Goal: Task Accomplishment & Management: Complete application form

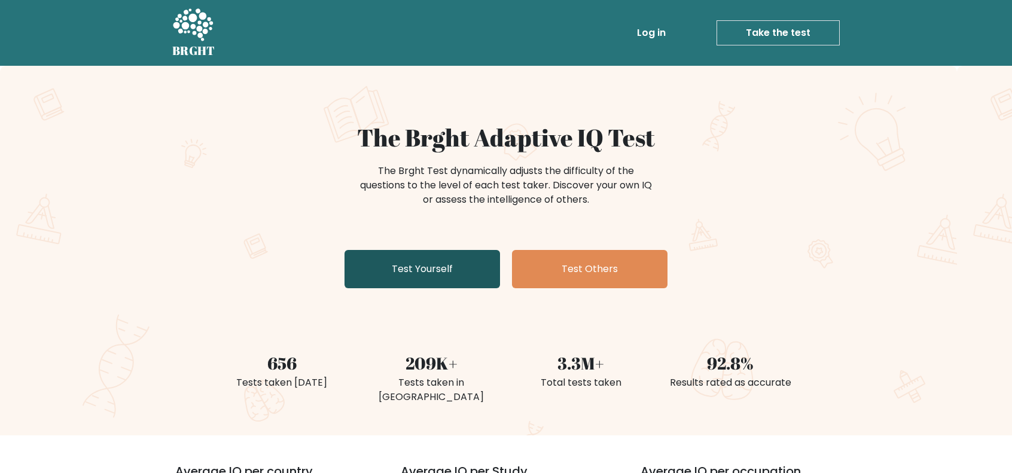
click at [445, 266] on link "Test Yourself" at bounding box center [421, 269] width 155 height 38
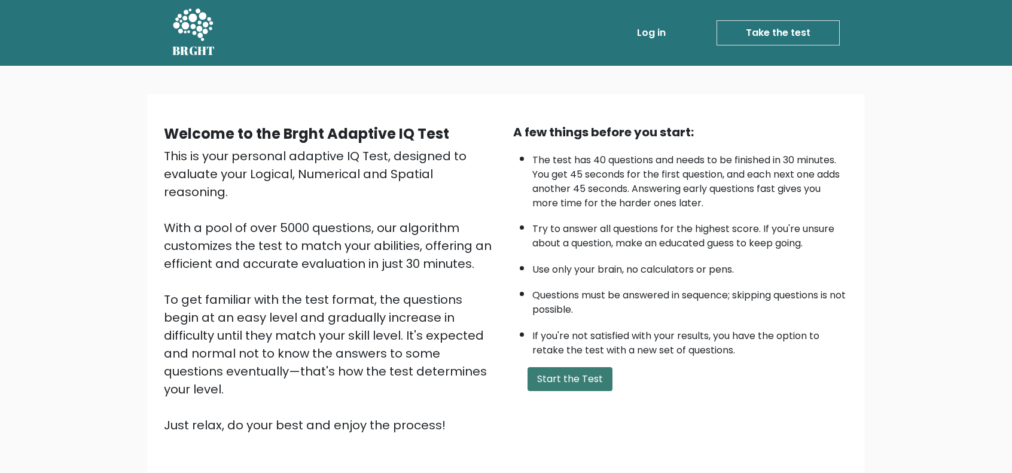
click at [584, 371] on button "Start the Test" at bounding box center [569, 379] width 85 height 24
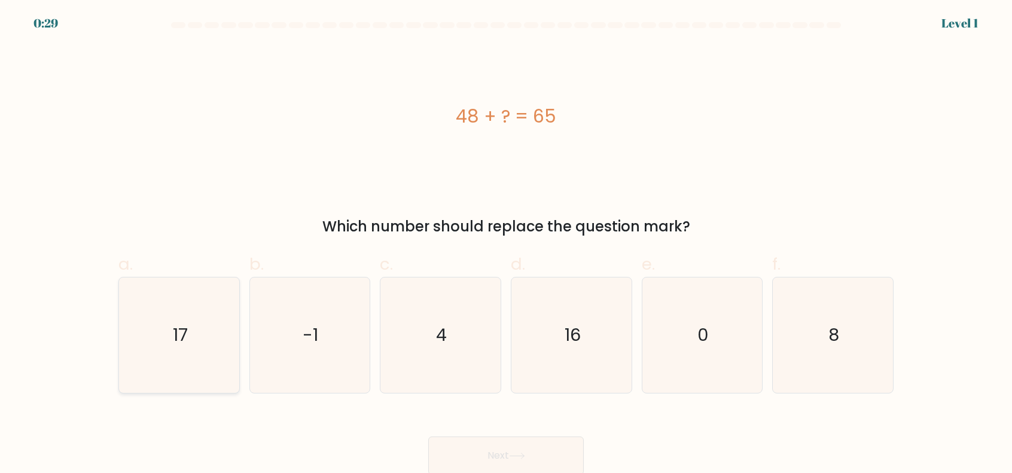
click at [185, 336] on text "17" at bounding box center [180, 335] width 15 height 24
click at [506, 245] on input "a. 17" at bounding box center [506, 241] width 1 height 8
radio input "true"
click at [500, 448] on button "Next" at bounding box center [505, 456] width 155 height 38
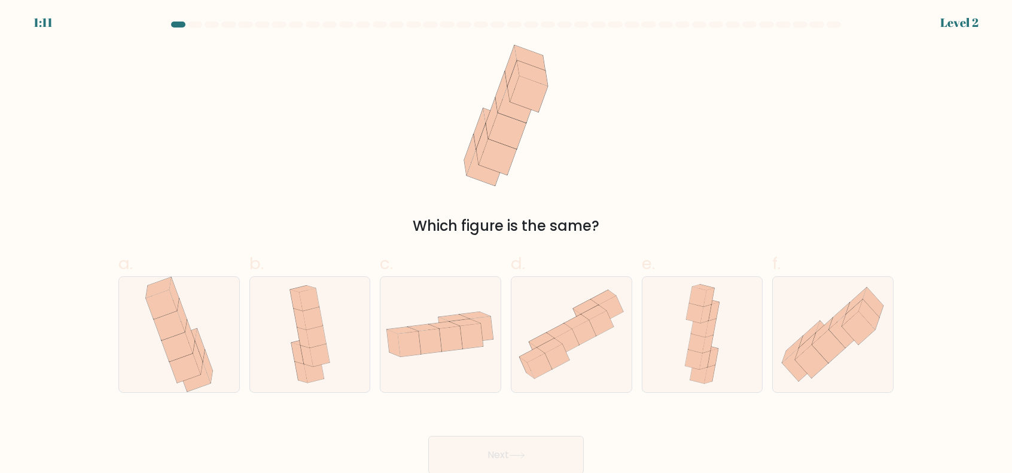
scroll to position [1, 0]
click at [818, 343] on icon at bounding box center [828, 345] width 33 height 33
click at [506, 243] on input "f." at bounding box center [506, 240] width 1 height 8
radio input "true"
click at [506, 455] on button "Next" at bounding box center [505, 454] width 155 height 38
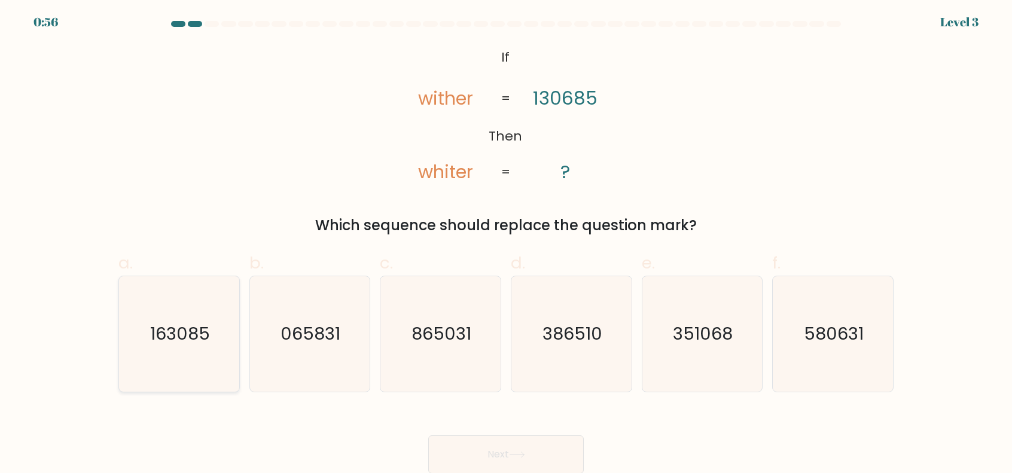
click at [195, 336] on text "163085" at bounding box center [180, 334] width 60 height 24
click at [506, 243] on input "a. 163085" at bounding box center [506, 240] width 1 height 8
radio input "true"
click at [498, 446] on button "Next" at bounding box center [505, 454] width 155 height 38
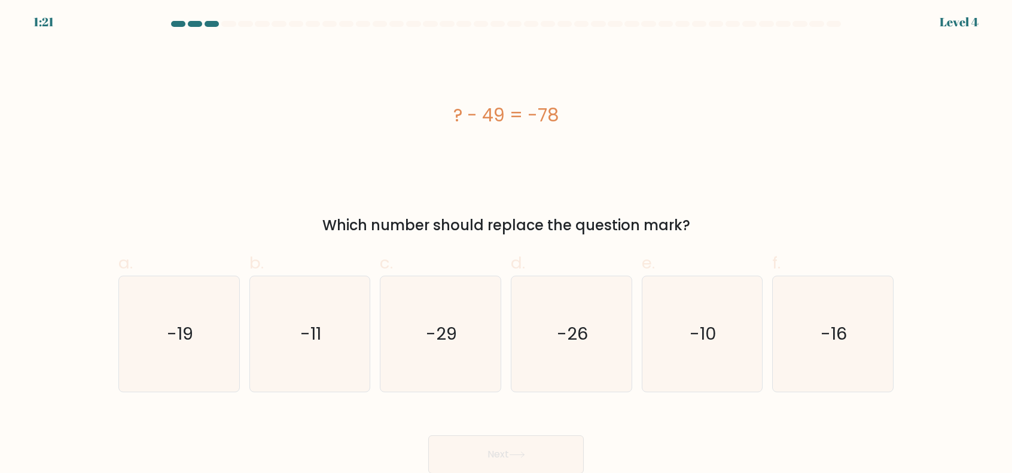
click at [698, 401] on form "a." at bounding box center [506, 247] width 1012 height 453
drag, startPoint x: 643, startPoint y: 159, endPoint x: 624, endPoint y: 168, distance: 21.1
click at [643, 159] on div "? - 49 = -78" at bounding box center [505, 115] width 775 height 142
click at [432, 335] on text "-29" at bounding box center [441, 334] width 31 height 24
click at [506, 243] on input "c. -29" at bounding box center [506, 240] width 1 height 8
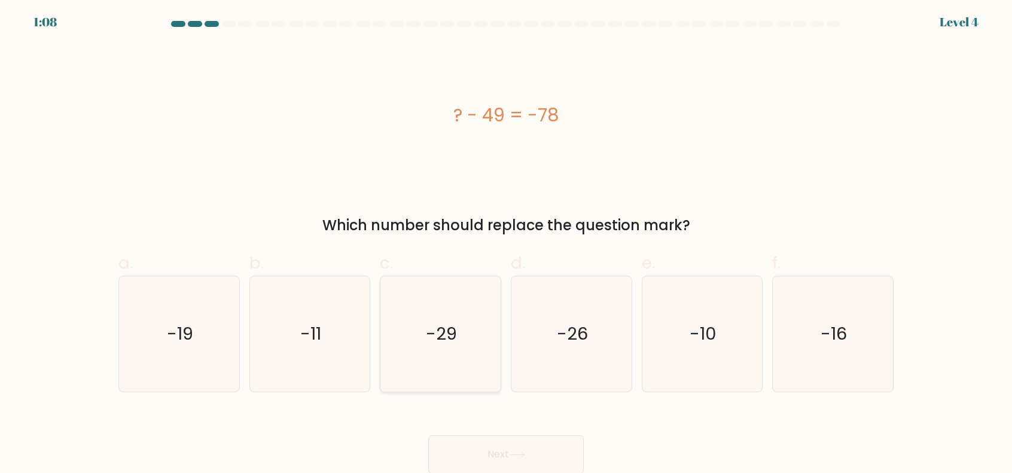
radio input "true"
click at [495, 444] on button "Next" at bounding box center [505, 454] width 155 height 38
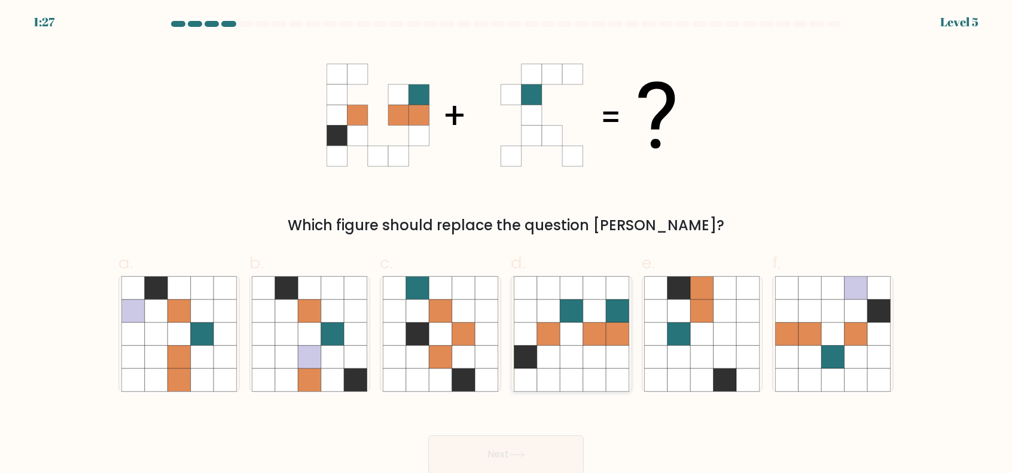
click at [590, 332] on icon at bounding box center [594, 333] width 23 height 23
click at [506, 243] on input "d." at bounding box center [506, 240] width 1 height 8
radio input "true"
click at [523, 454] on icon at bounding box center [517, 454] width 16 height 7
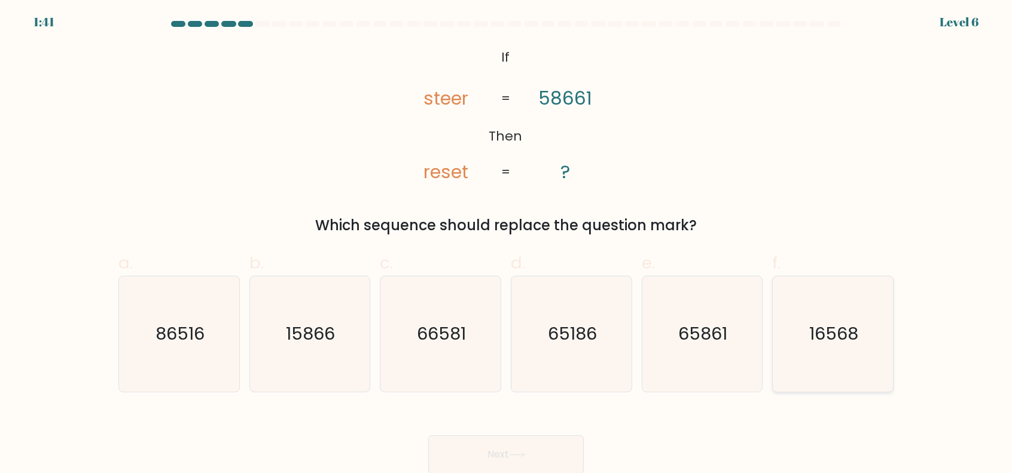
click at [840, 340] on text "16568" at bounding box center [834, 334] width 49 height 24
click at [506, 243] on input "f. 16568" at bounding box center [506, 240] width 1 height 8
radio input "true"
click at [505, 454] on button "Next" at bounding box center [505, 454] width 155 height 38
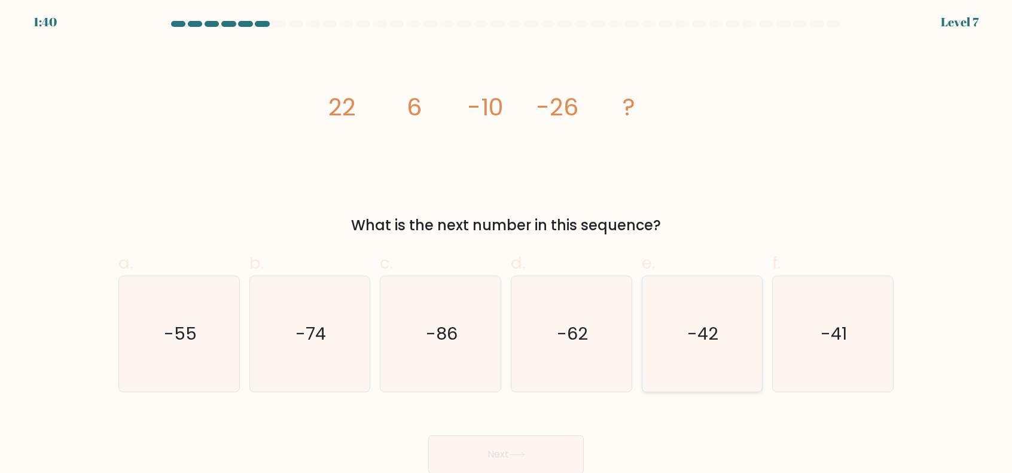
click at [705, 343] on text "-42" at bounding box center [703, 334] width 31 height 24
click at [506, 243] on input "e. -42" at bounding box center [506, 240] width 1 height 8
radio input "true"
click at [530, 449] on button "Next" at bounding box center [505, 454] width 155 height 38
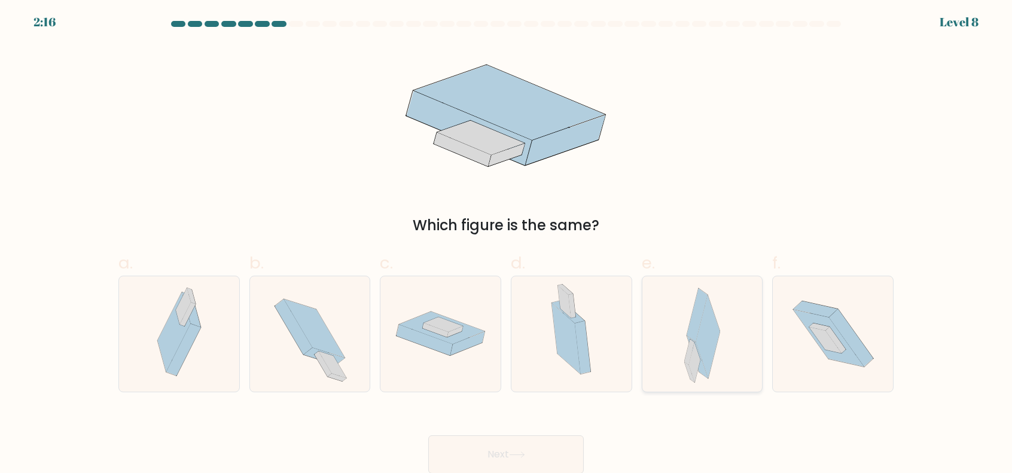
click at [689, 325] on icon at bounding box center [696, 315] width 21 height 54
click at [506, 243] on input "e." at bounding box center [506, 240] width 1 height 8
radio input "true"
click at [521, 451] on icon at bounding box center [517, 454] width 16 height 7
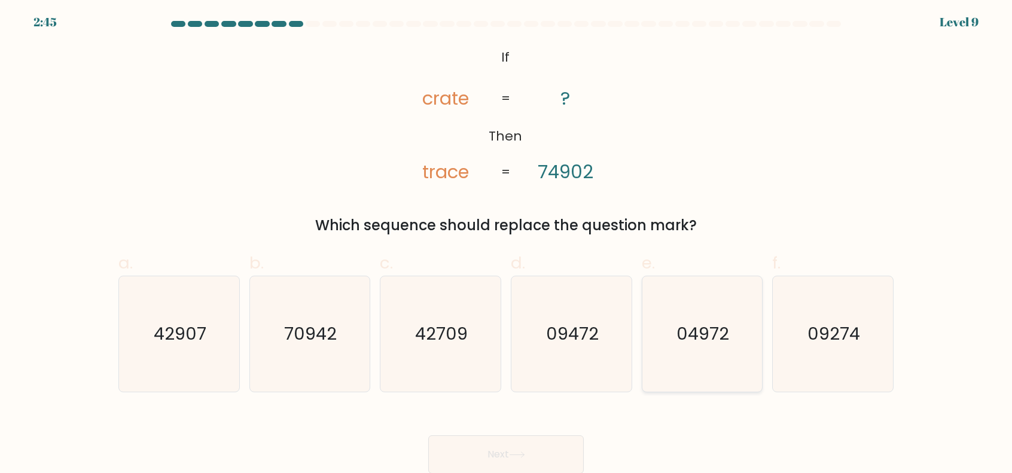
click at [705, 334] on text "04972" at bounding box center [703, 334] width 53 height 24
click at [506, 243] on input "e. 04972" at bounding box center [506, 240] width 1 height 8
radio input "true"
click at [498, 449] on button "Next" at bounding box center [505, 454] width 155 height 38
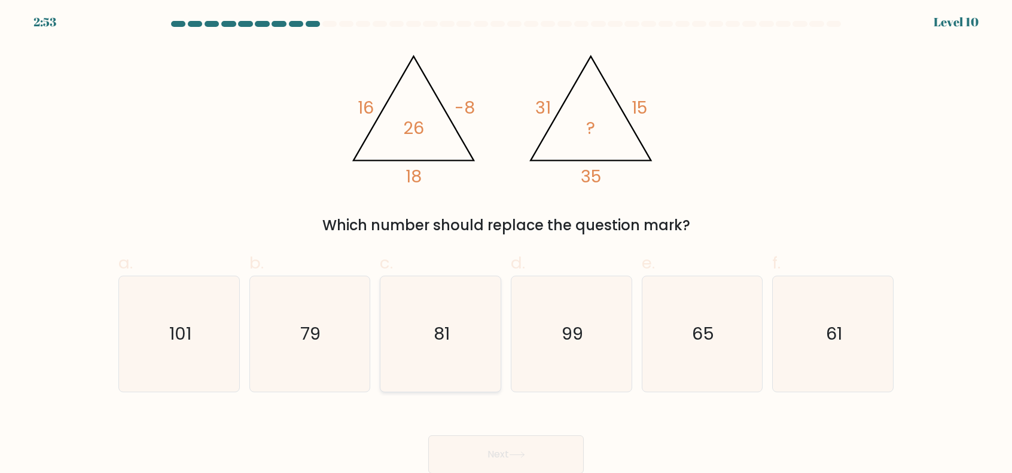
click at [435, 331] on text "81" at bounding box center [442, 334] width 16 height 24
click at [506, 243] on input "c. 81" at bounding box center [506, 240] width 1 height 8
radio input "true"
click at [538, 449] on button "Next" at bounding box center [505, 454] width 155 height 38
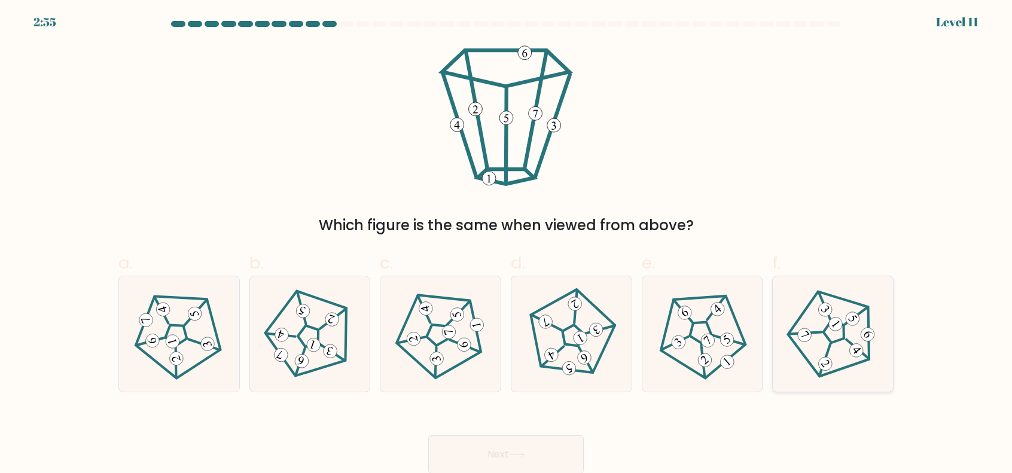
click at [837, 337] on icon at bounding box center [832, 334] width 92 height 92
click at [506, 243] on input "f." at bounding box center [506, 240] width 1 height 8
radio input "true"
click at [500, 454] on button "Next" at bounding box center [505, 454] width 155 height 38
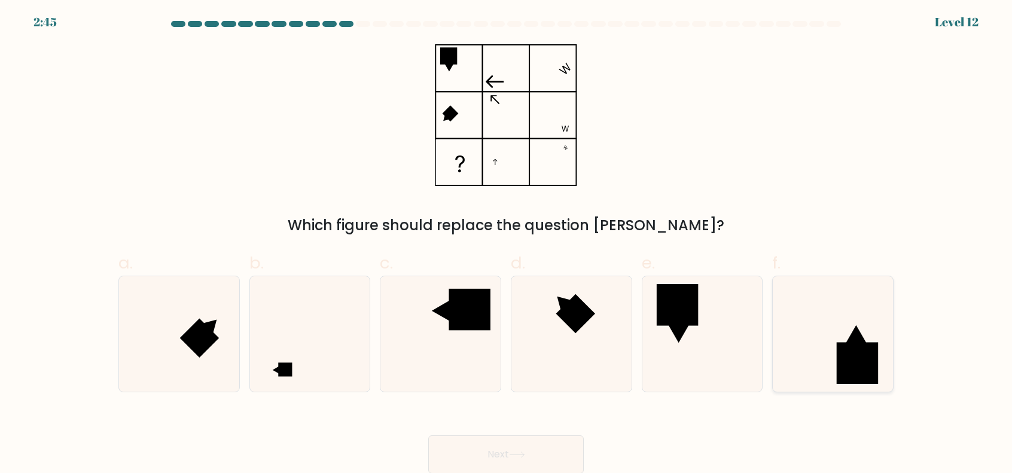
click at [848, 362] on rect at bounding box center [857, 362] width 41 height 41
click at [506, 243] on input "f." at bounding box center [506, 240] width 1 height 8
radio input "true"
click at [476, 458] on button "Next" at bounding box center [505, 454] width 155 height 38
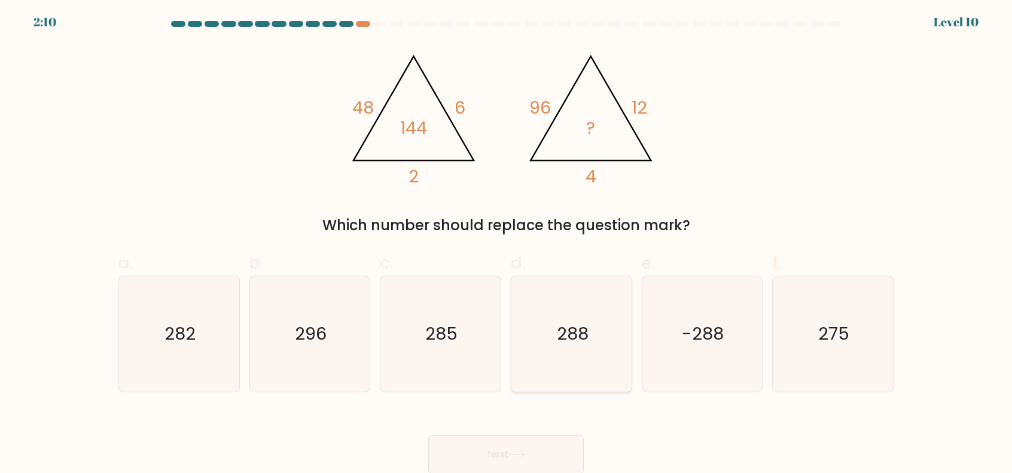
click at [574, 346] on icon "288" at bounding box center [571, 333] width 115 height 115
click at [506, 243] on input "d. 288" at bounding box center [506, 240] width 1 height 8
radio input "true"
click at [518, 447] on button "Next" at bounding box center [505, 454] width 155 height 38
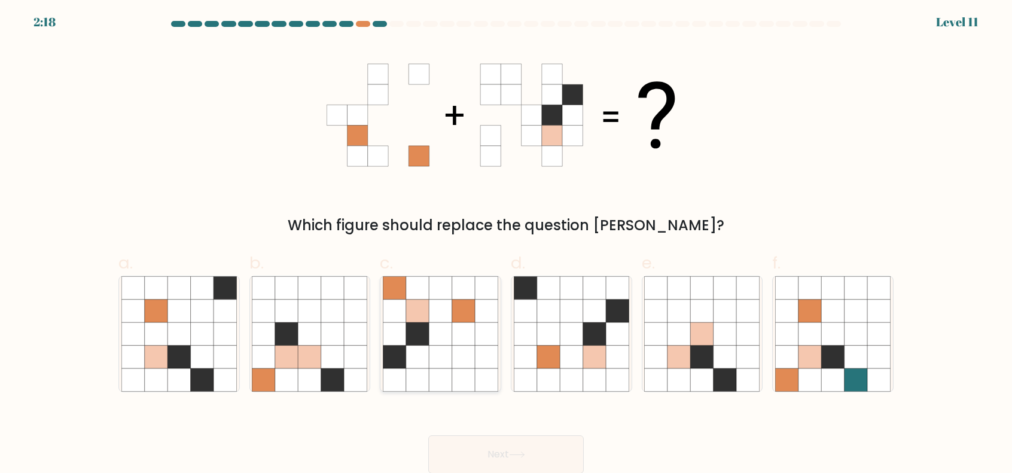
click at [419, 316] on icon at bounding box center [417, 310] width 23 height 23
click at [506, 243] on input "c." at bounding box center [506, 240] width 1 height 8
radio input "true"
click at [502, 455] on button "Next" at bounding box center [505, 454] width 155 height 38
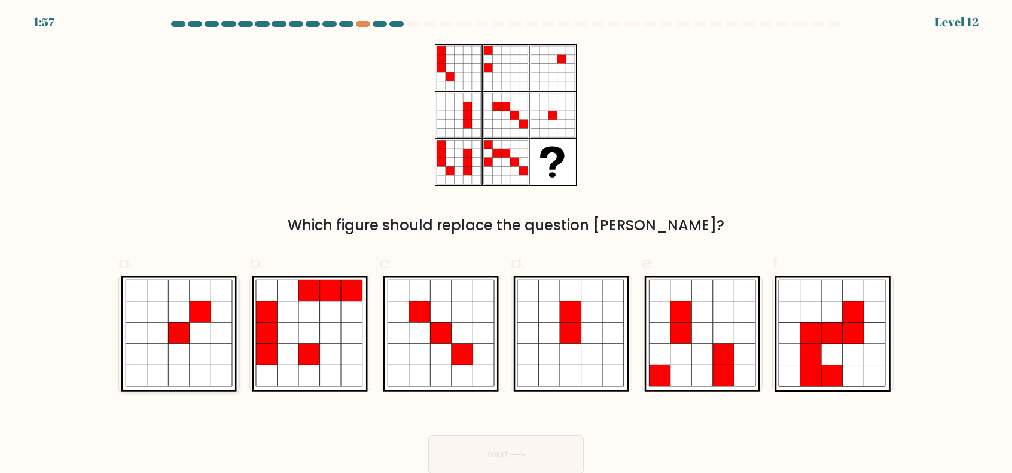
click at [195, 329] on icon at bounding box center [201, 333] width 22 height 22
click at [506, 243] on input "a." at bounding box center [506, 240] width 1 height 8
radio input "true"
click at [525, 457] on icon at bounding box center [517, 454] width 16 height 7
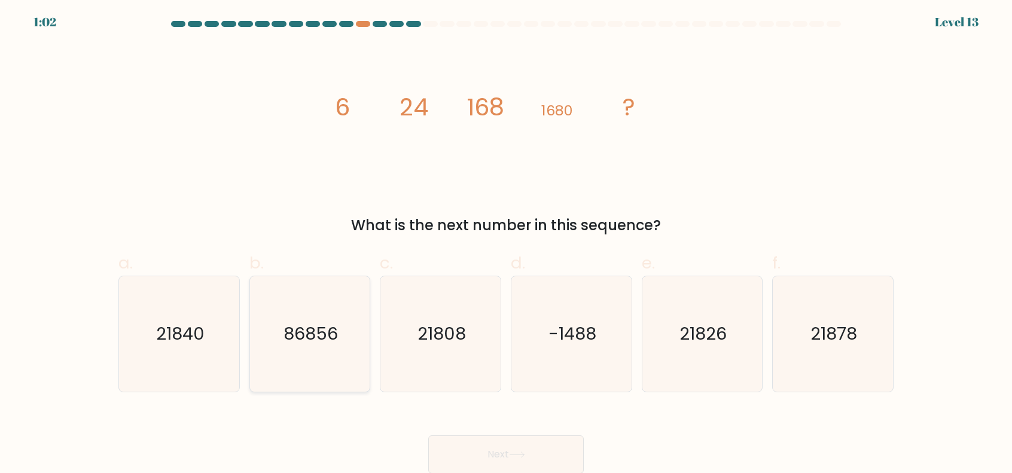
click at [310, 332] on text "86856" at bounding box center [310, 334] width 54 height 24
click at [506, 243] on input "b. 86856" at bounding box center [506, 240] width 1 height 8
radio input "true"
click at [525, 445] on button "Next" at bounding box center [505, 454] width 155 height 38
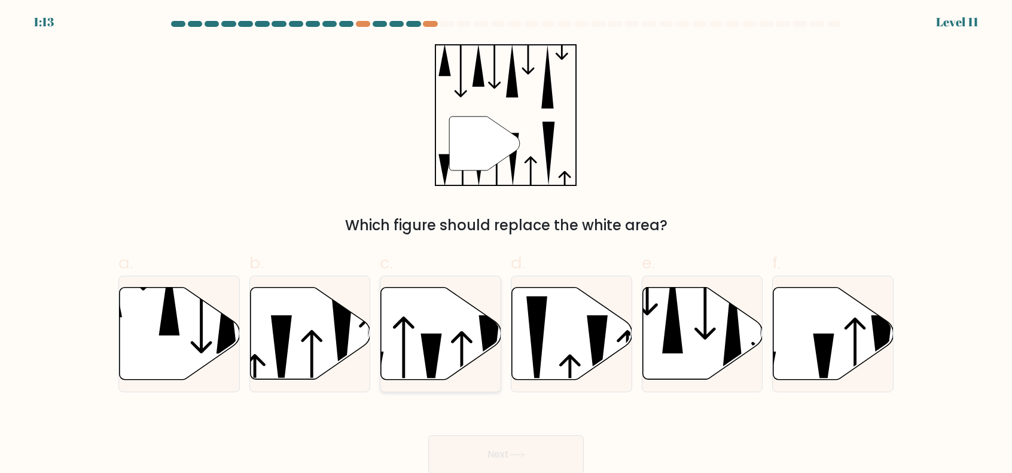
click at [450, 341] on icon at bounding box center [441, 333] width 120 height 92
click at [506, 243] on input "c." at bounding box center [506, 240] width 1 height 8
radio input "true"
click at [499, 449] on button "Next" at bounding box center [505, 454] width 155 height 38
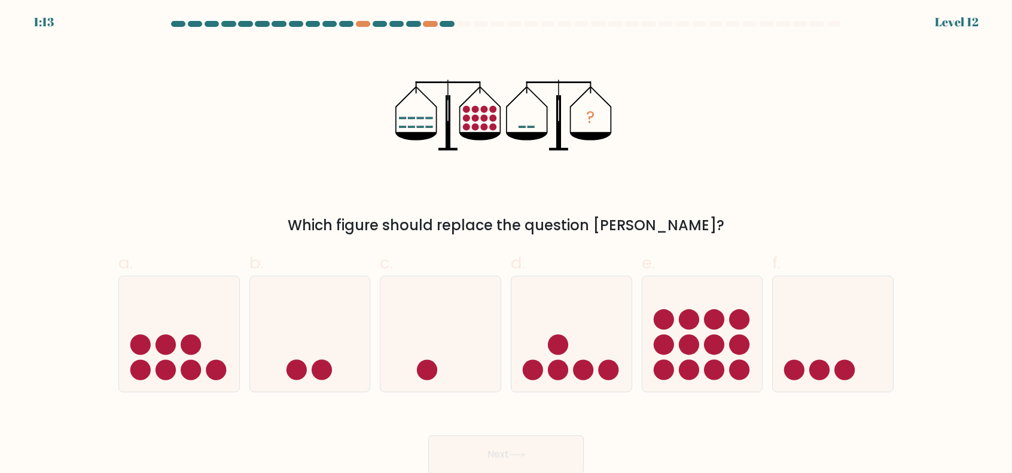
click at [616, 188] on div "? Which figure should replace the question mark?" at bounding box center [505, 140] width 789 height 192
click at [848, 380] on icon at bounding box center [833, 333] width 120 height 99
click at [506, 243] on input "f." at bounding box center [506, 240] width 1 height 8
radio input "true"
click at [505, 444] on button "Next" at bounding box center [505, 454] width 155 height 38
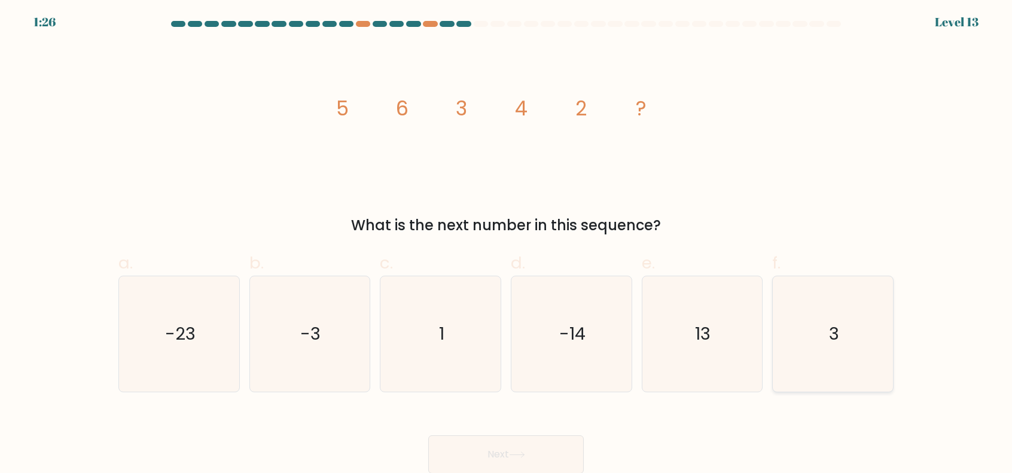
click at [813, 322] on icon "3" at bounding box center [832, 333] width 115 height 115
click at [506, 243] on input "f. 3" at bounding box center [506, 240] width 1 height 8
radio input "true"
click at [503, 452] on button "Next" at bounding box center [505, 454] width 155 height 38
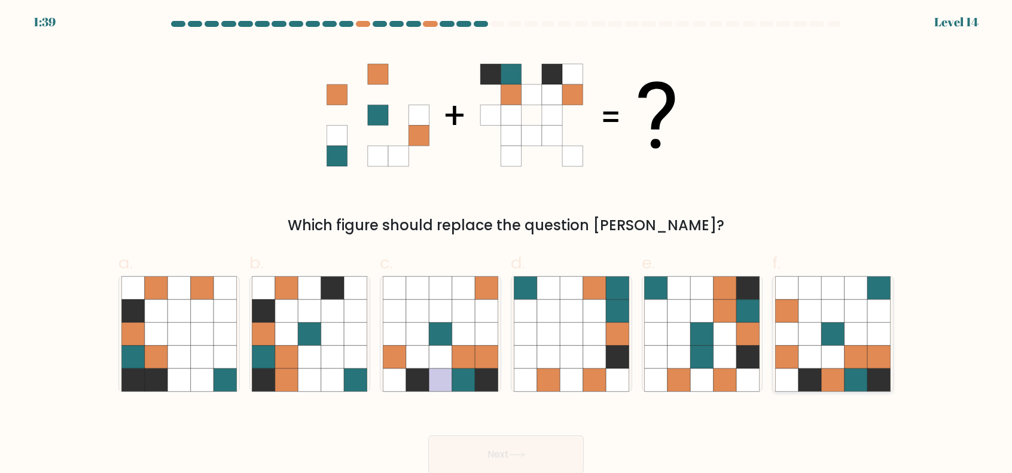
click at [837, 345] on icon at bounding box center [832, 333] width 23 height 23
click at [506, 243] on input "f." at bounding box center [506, 240] width 1 height 8
radio input "true"
click at [517, 451] on icon at bounding box center [517, 454] width 16 height 7
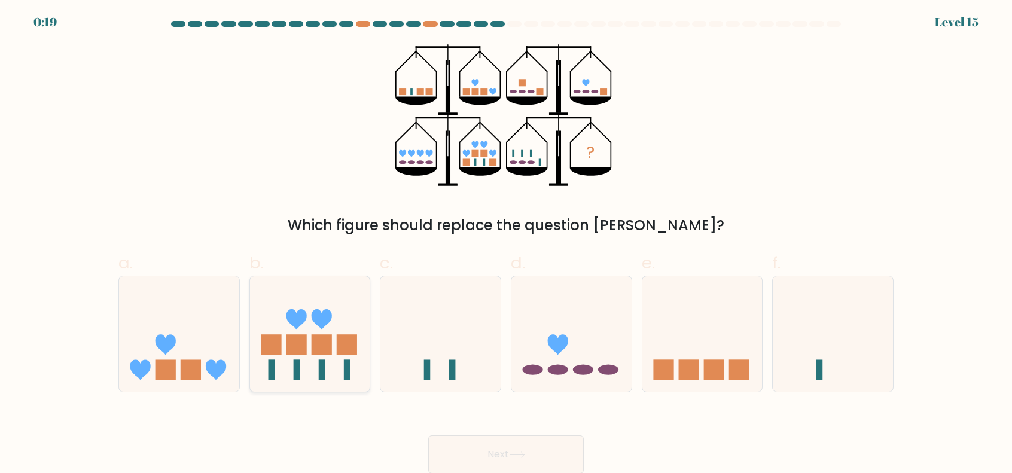
click at [319, 370] on icon at bounding box center [310, 333] width 120 height 99
click at [506, 243] on input "b." at bounding box center [506, 240] width 1 height 8
radio input "true"
click at [496, 444] on button "Next" at bounding box center [505, 454] width 155 height 38
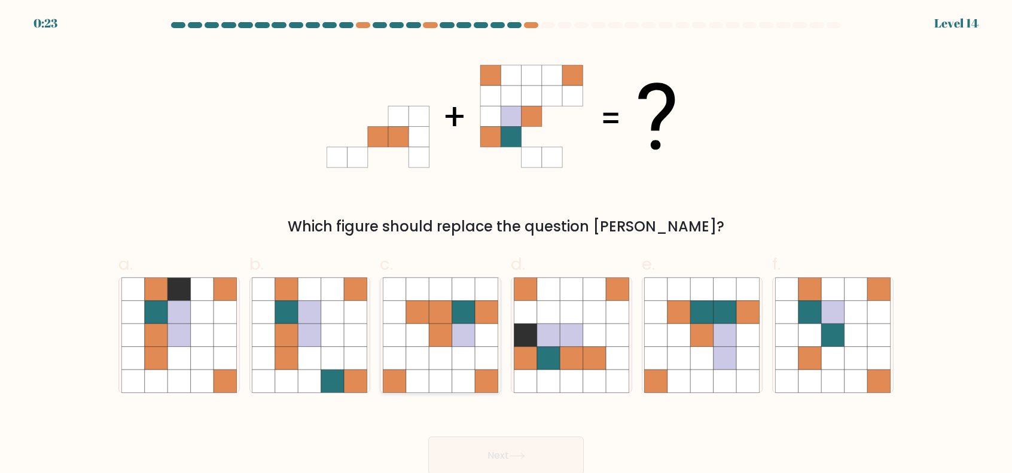
click at [441, 325] on icon at bounding box center [440, 335] width 23 height 23
click at [506, 245] on input "c." at bounding box center [506, 241] width 1 height 8
radio input "true"
click at [521, 453] on icon at bounding box center [517, 456] width 16 height 7
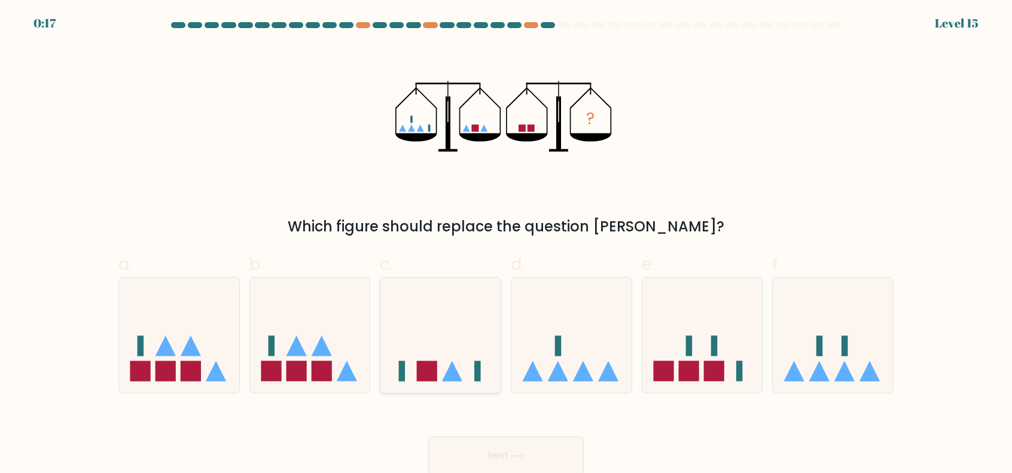
click at [462, 379] on icon at bounding box center [440, 334] width 120 height 99
click at [506, 245] on input "c." at bounding box center [506, 241] width 1 height 8
radio input "true"
click at [532, 457] on button "Next" at bounding box center [505, 456] width 155 height 38
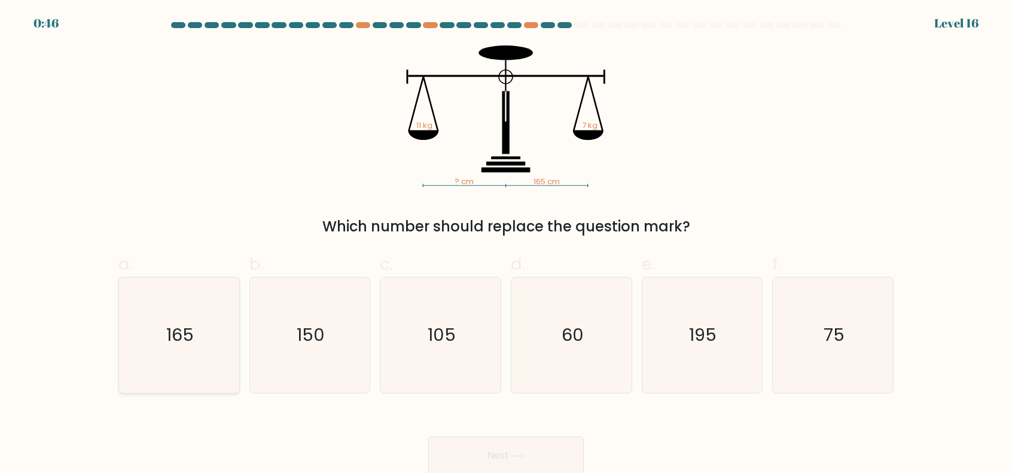
click at [196, 342] on icon "165" at bounding box center [178, 334] width 115 height 115
click at [506, 245] on input "a. 165" at bounding box center [506, 241] width 1 height 8
radio input "true"
click at [511, 450] on button "Next" at bounding box center [505, 456] width 155 height 38
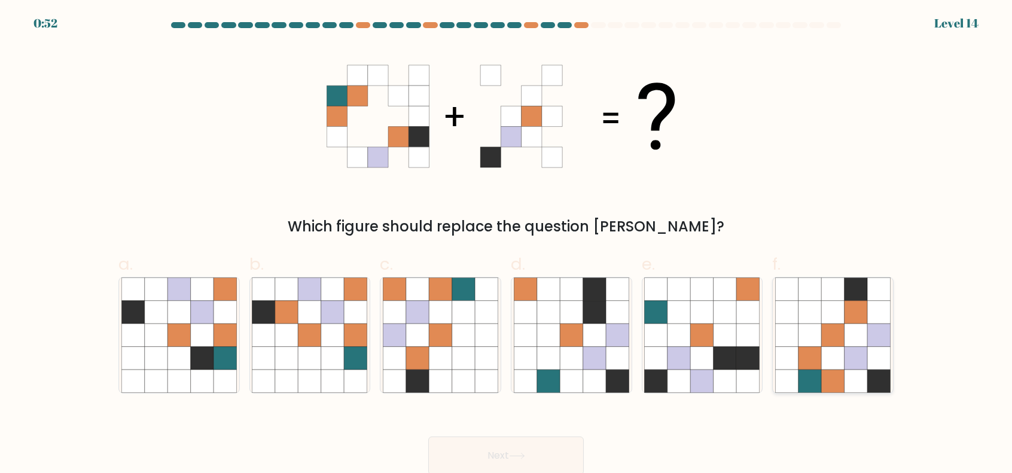
click at [857, 359] on icon at bounding box center [855, 357] width 23 height 23
click at [506, 245] on input "f." at bounding box center [506, 241] width 1 height 8
radio input "true"
click at [517, 456] on icon at bounding box center [517, 456] width 16 height 7
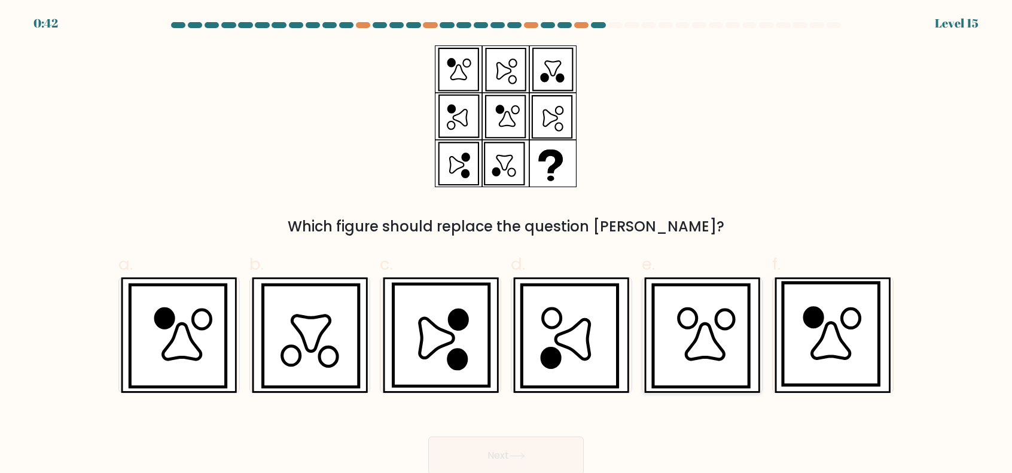
click at [691, 346] on icon at bounding box center [705, 342] width 38 height 36
click at [506, 245] on input "e." at bounding box center [506, 241] width 1 height 8
radio input "true"
click at [536, 448] on button "Next" at bounding box center [505, 456] width 155 height 38
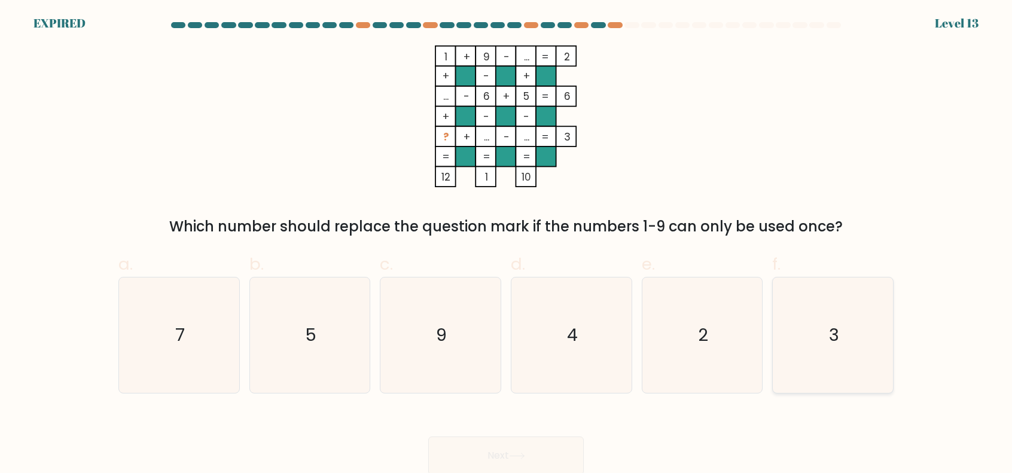
drag, startPoint x: 866, startPoint y: 315, endPoint x: 829, endPoint y: 342, distance: 45.8
click at [866, 316] on icon "3" at bounding box center [832, 334] width 115 height 115
click at [506, 245] on input "f. 3" at bounding box center [506, 241] width 1 height 8
radio input "true"
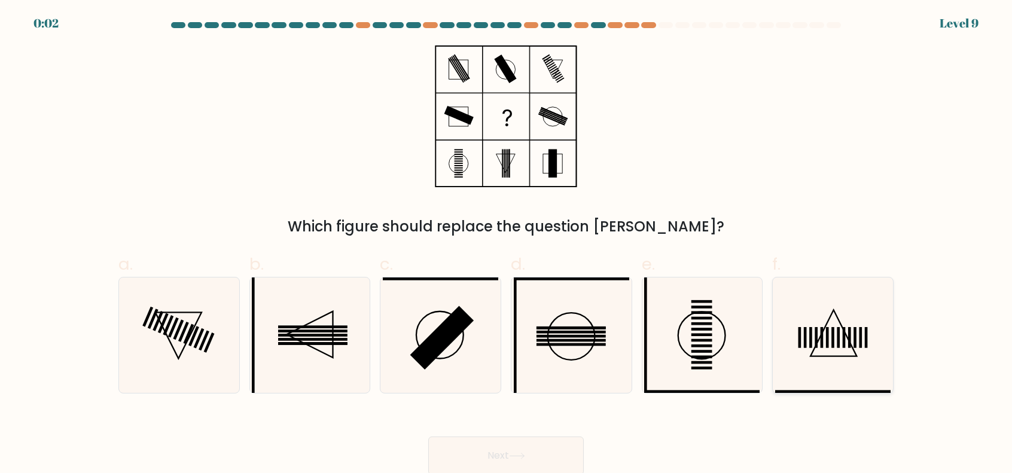
click at [853, 348] on icon at bounding box center [833, 333] width 46 height 46
click at [506, 245] on input "f." at bounding box center [506, 241] width 1 height 8
radio input "true"
click at [532, 448] on button "Next" at bounding box center [505, 456] width 155 height 38
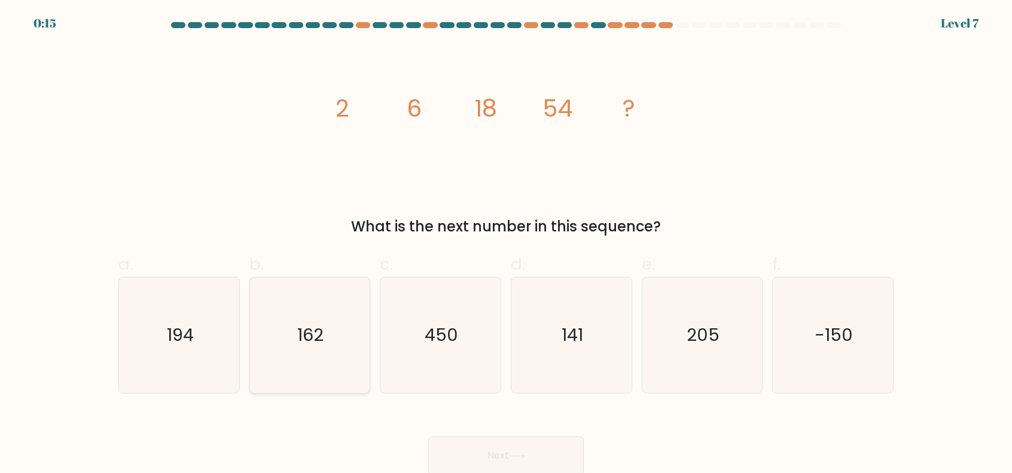
drag, startPoint x: 329, startPoint y: 340, endPoint x: 338, endPoint y: 346, distance: 11.6
click at [329, 340] on icon "162" at bounding box center [309, 334] width 115 height 115
click at [506, 245] on input "b. 162" at bounding box center [506, 241] width 1 height 8
radio input "true"
click at [502, 444] on button "Next" at bounding box center [505, 456] width 155 height 38
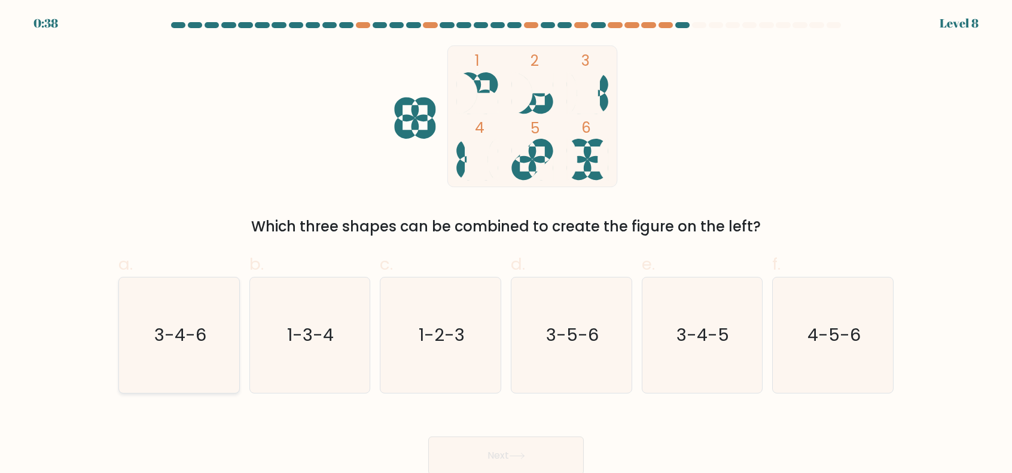
click at [196, 343] on text "3-4-6" at bounding box center [180, 335] width 52 height 24
click at [506, 245] on input "a. 3-4-6" at bounding box center [506, 241] width 1 height 8
radio input "true"
click at [495, 453] on button "Next" at bounding box center [505, 456] width 155 height 38
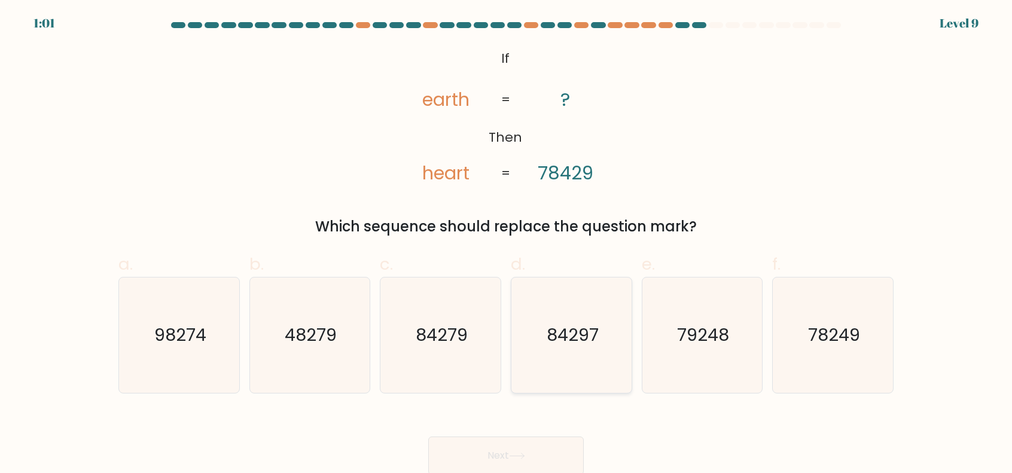
click at [573, 340] on text "84297" at bounding box center [573, 335] width 52 height 24
click at [506, 245] on input "d. 84297" at bounding box center [506, 241] width 1 height 8
radio input "true"
click at [523, 453] on icon at bounding box center [517, 456] width 16 height 7
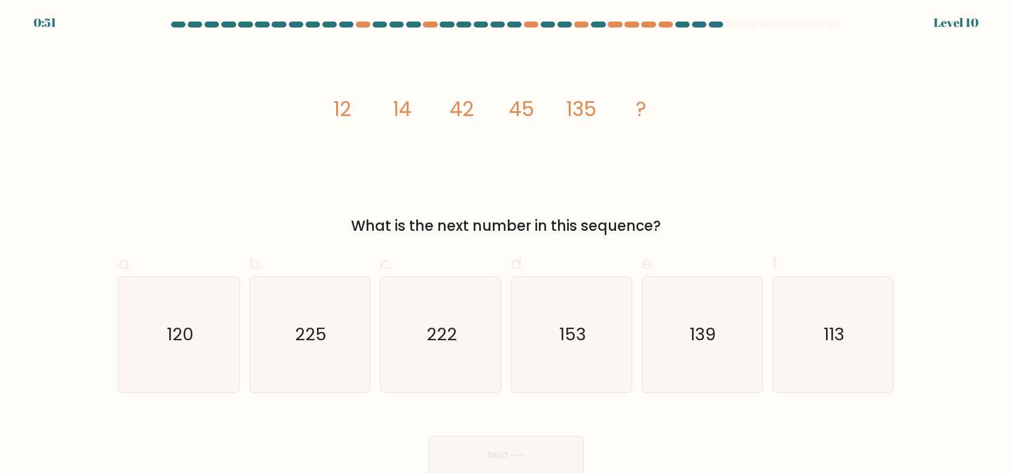
scroll to position [1, 0]
click at [718, 355] on icon "139" at bounding box center [701, 333] width 115 height 115
click at [506, 243] on input "e. 139" at bounding box center [506, 240] width 1 height 8
radio input "true"
click at [512, 454] on icon at bounding box center [517, 454] width 16 height 7
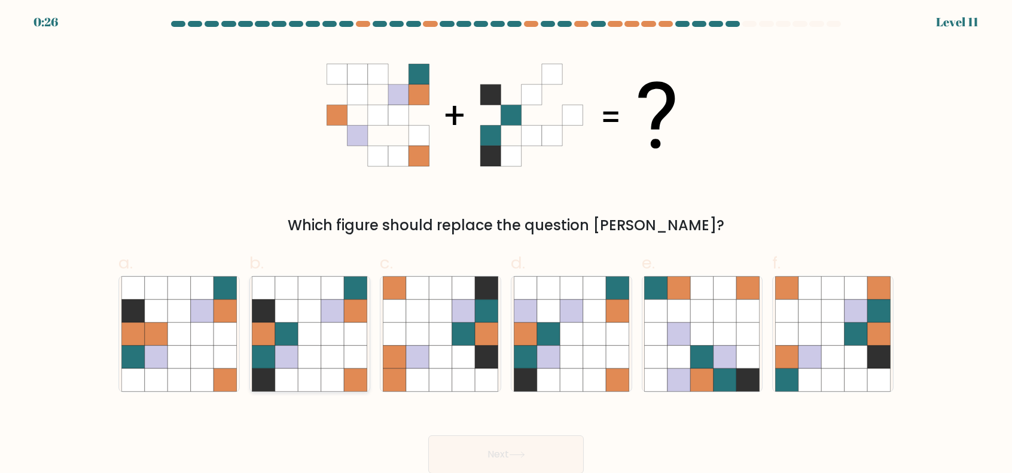
click at [307, 352] on icon at bounding box center [309, 356] width 23 height 23
click at [506, 243] on input "b." at bounding box center [506, 240] width 1 height 8
radio input "true"
click at [520, 450] on button "Next" at bounding box center [505, 454] width 155 height 38
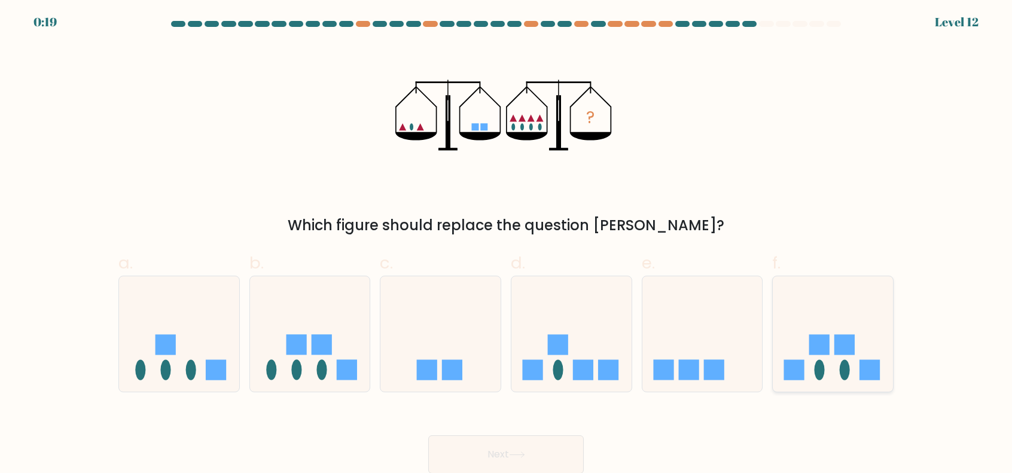
click at [857, 356] on icon at bounding box center [833, 333] width 120 height 99
click at [506, 243] on input "f." at bounding box center [506, 240] width 1 height 8
radio input "true"
click at [509, 449] on button "Next" at bounding box center [505, 454] width 155 height 38
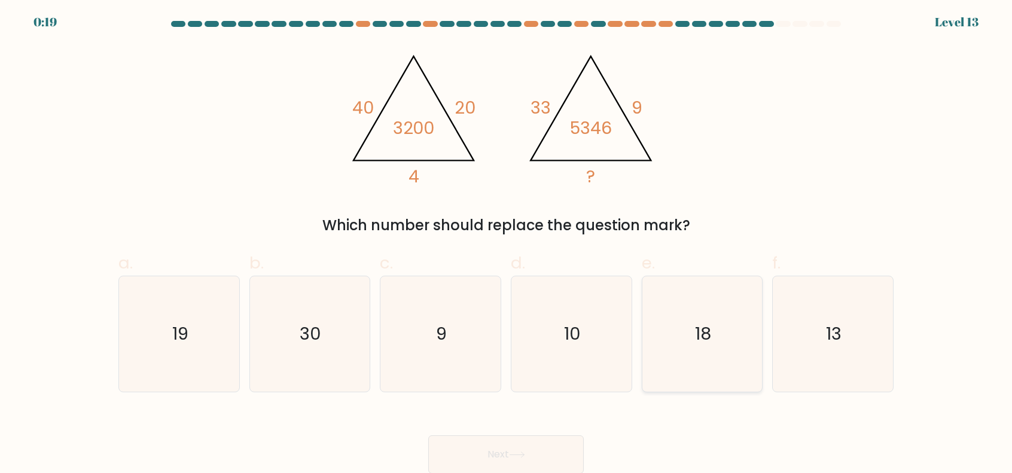
click at [700, 324] on text "18" at bounding box center [703, 334] width 16 height 24
click at [506, 243] on input "e. 18" at bounding box center [506, 240] width 1 height 8
radio input "true"
click at [530, 447] on button "Next" at bounding box center [505, 454] width 155 height 38
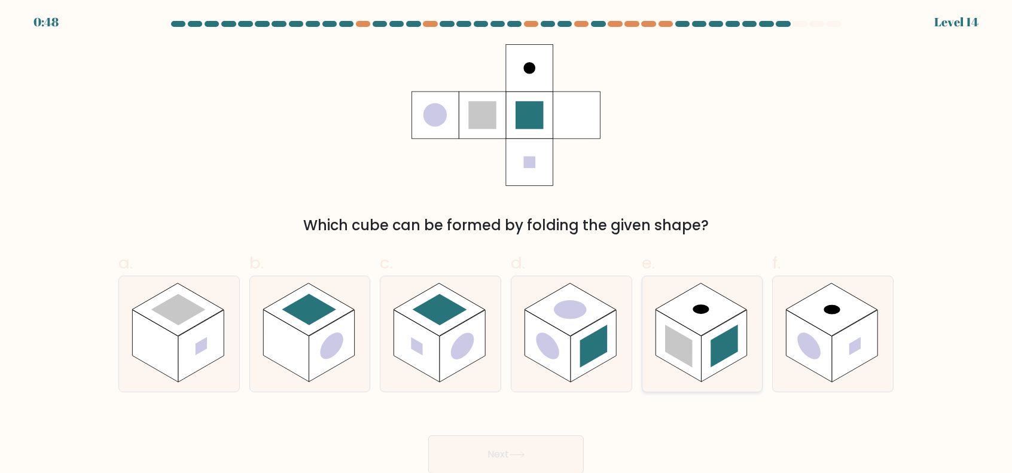
click at [667, 338] on rect at bounding box center [679, 346] width 28 height 43
click at [506, 243] on input "e." at bounding box center [506, 240] width 1 height 8
radio input "true"
click at [515, 445] on button "Next" at bounding box center [505, 454] width 155 height 38
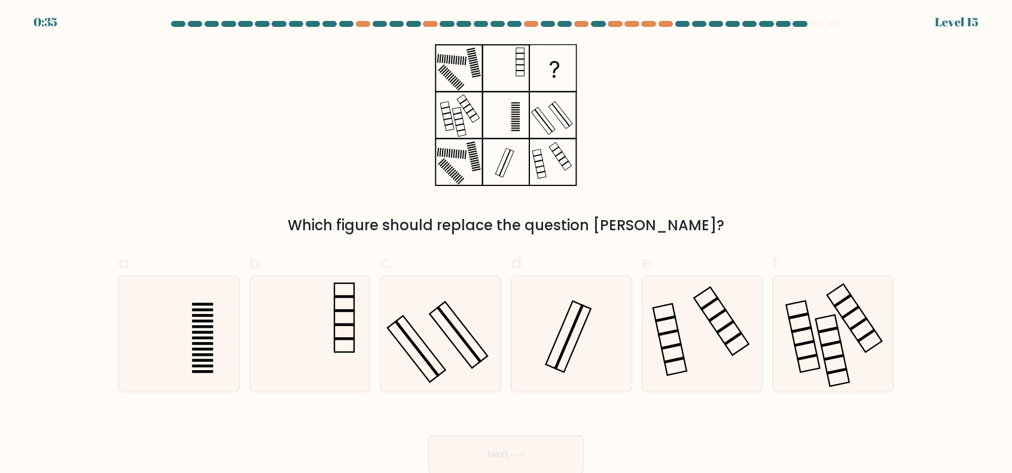
drag, startPoint x: 215, startPoint y: 335, endPoint x: 246, endPoint y: 334, distance: 31.1
click at [215, 336] on icon at bounding box center [178, 333] width 115 height 115
click at [506, 243] on input "a." at bounding box center [506, 240] width 1 height 8
radio input "true"
click at [536, 445] on button "Next" at bounding box center [505, 454] width 155 height 38
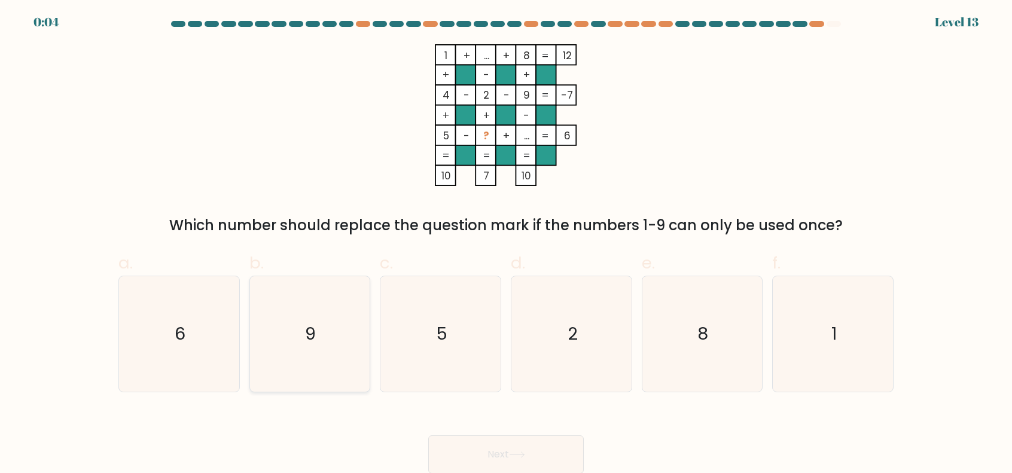
click at [326, 334] on icon "9" at bounding box center [309, 333] width 115 height 115
click at [506, 243] on input "b. 9" at bounding box center [506, 240] width 1 height 8
radio input "true"
click at [536, 448] on button "Next" at bounding box center [505, 454] width 155 height 38
click at [508, 449] on button "Next" at bounding box center [505, 454] width 155 height 38
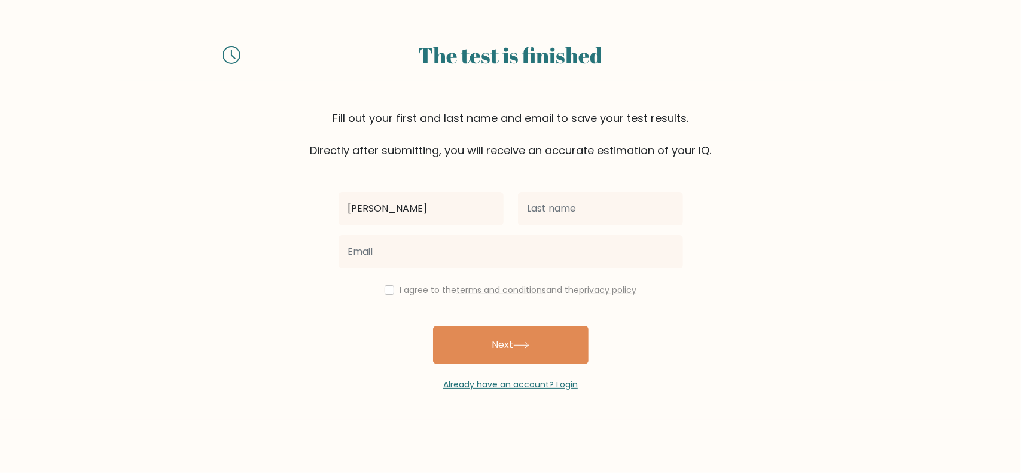
type input "[PERSON_NAME]"
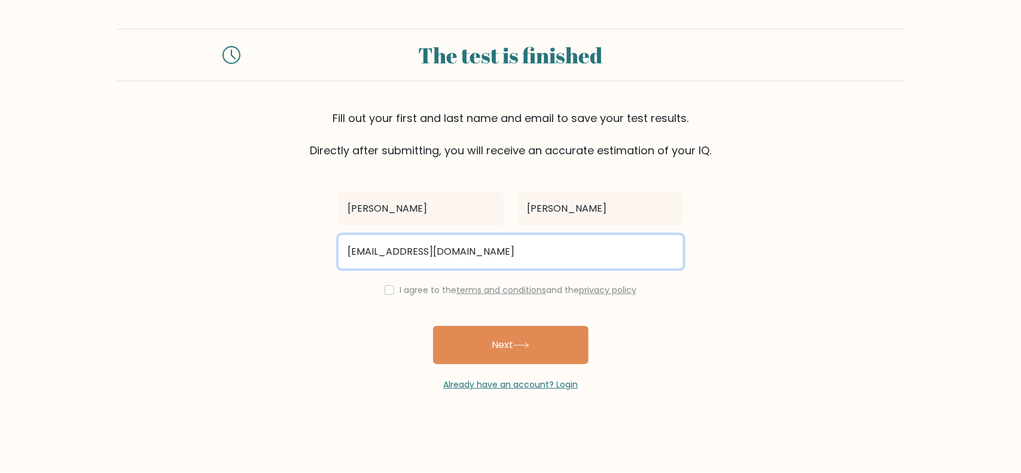
type input "[EMAIL_ADDRESS][DOMAIN_NAME]"
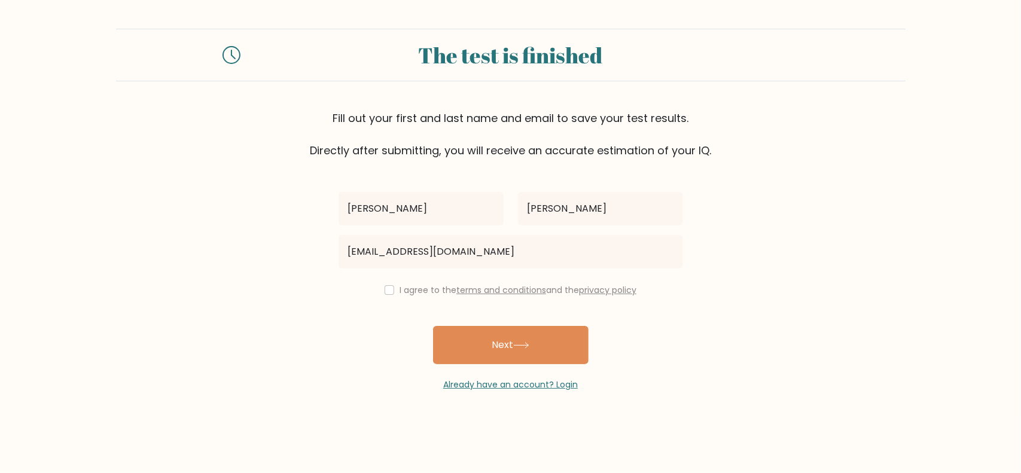
drag, startPoint x: 800, startPoint y: 252, endPoint x: 697, endPoint y: 270, distance: 104.4
click at [799, 252] on form "The test is finished Fill out your first and last name and email to save your t…" at bounding box center [510, 210] width 1021 height 362
click at [385, 288] on input "checkbox" at bounding box center [389, 290] width 10 height 10
checkbox input "true"
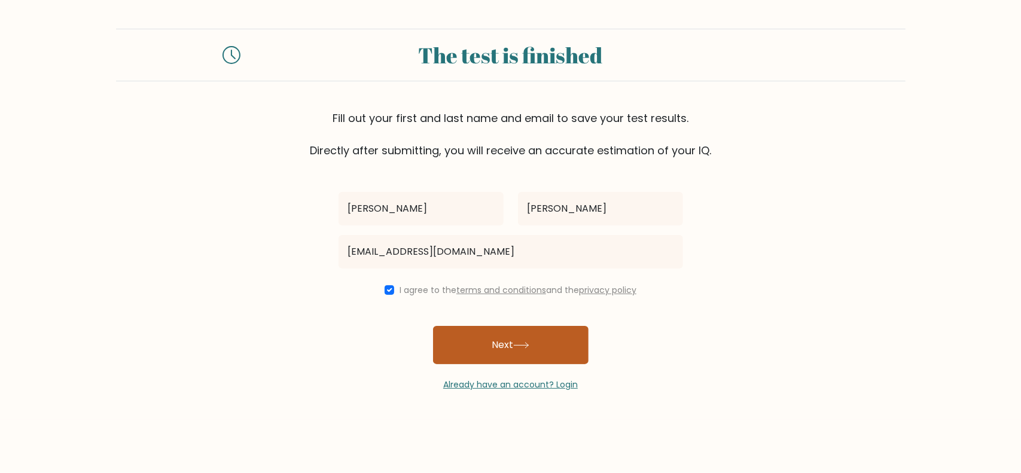
click at [520, 339] on button "Next" at bounding box center [510, 345] width 155 height 38
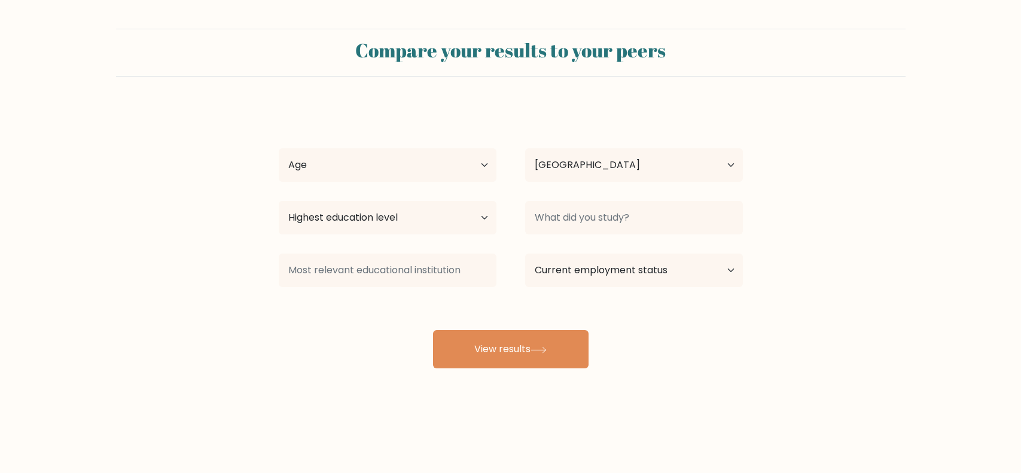
select select "PH"
click at [469, 224] on select "Highest education level No schooling Primary Lower Secondary Upper Secondary Oc…" at bounding box center [388, 217] width 218 height 33
select select "bachelors_degree"
click at [279, 201] on select "Highest education level No schooling Primary Lower Secondary Upper Secondary Oc…" at bounding box center [388, 217] width 218 height 33
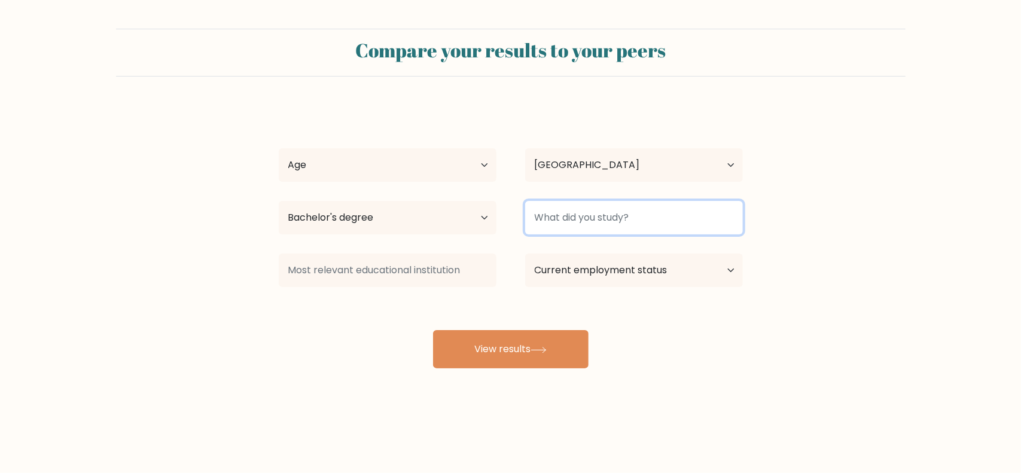
click at [581, 218] on input at bounding box center [634, 217] width 218 height 33
type input "BSIT"
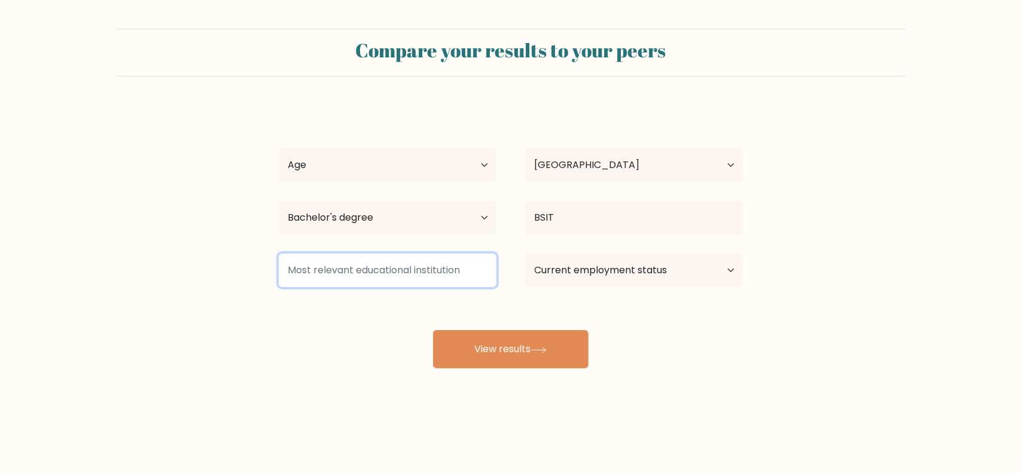
click at [458, 275] on input at bounding box center [388, 270] width 218 height 33
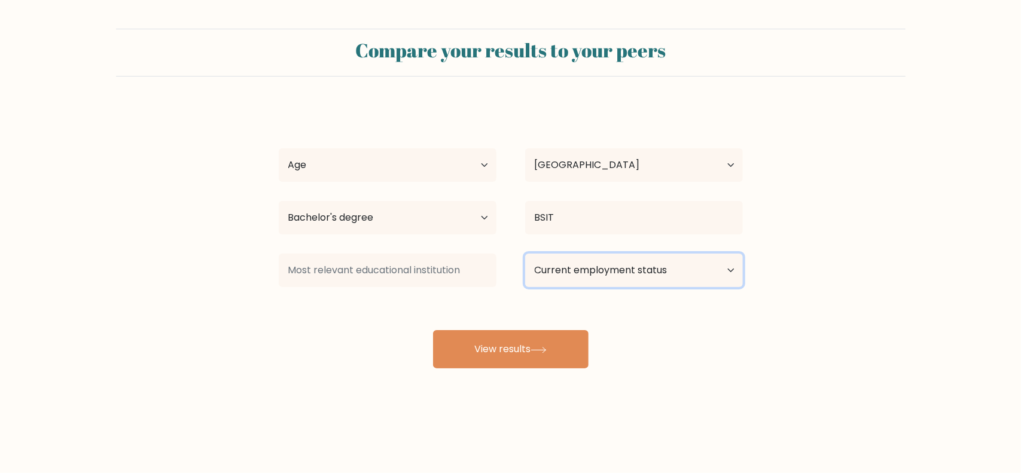
click at [615, 269] on select "Current employment status Employed Student Retired Other / prefer not to answer" at bounding box center [634, 270] width 218 height 33
drag, startPoint x: 879, startPoint y: 310, endPoint x: 852, endPoint y: 312, distance: 27.0
click at [874, 310] on form "Compare your results to your peers [PERSON_NAME] Boy [PERSON_NAME] Age Under [D…" at bounding box center [510, 199] width 1021 height 340
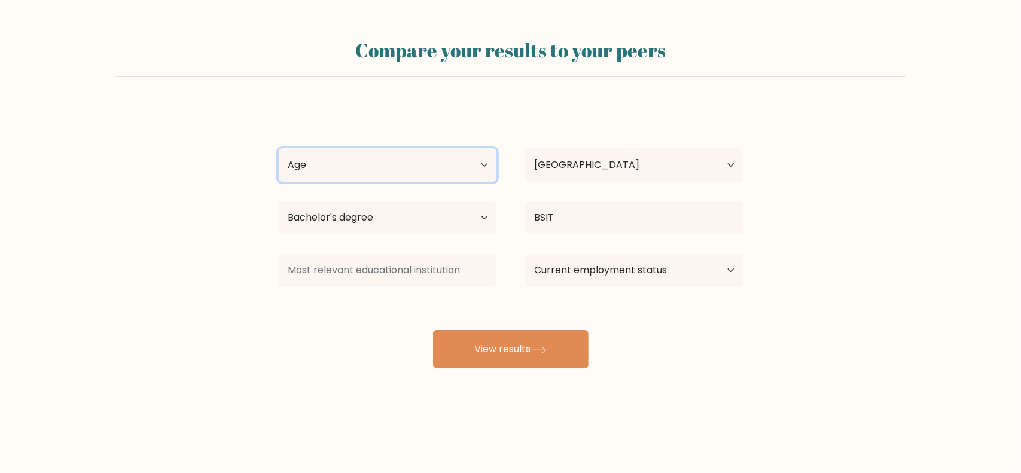
click at [411, 161] on select "Age Under [DEMOGRAPHIC_DATA] [DEMOGRAPHIC_DATA] [DEMOGRAPHIC_DATA] [DEMOGRAPHIC…" at bounding box center [388, 164] width 218 height 33
select select "35_44"
click at [279, 148] on select "Age Under [DEMOGRAPHIC_DATA] [DEMOGRAPHIC_DATA] [DEMOGRAPHIC_DATA] [DEMOGRAPHIC…" at bounding box center [388, 164] width 218 height 33
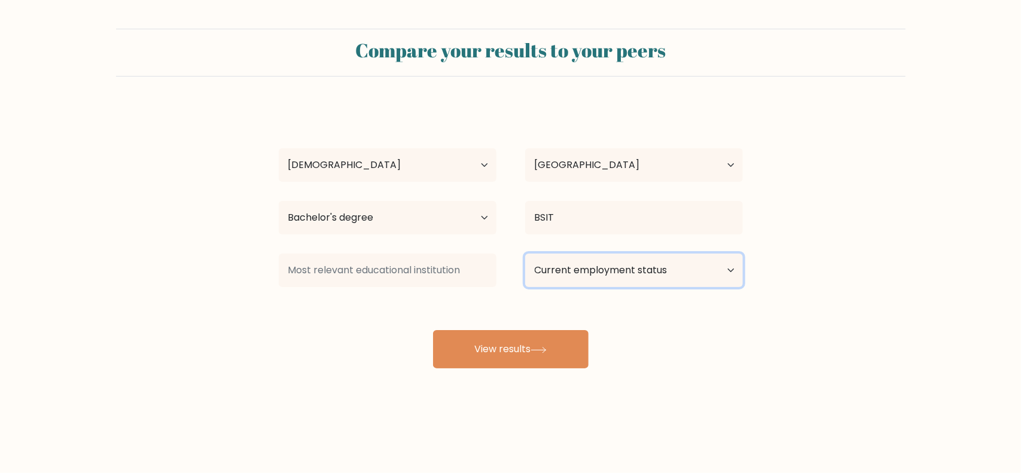
click at [621, 273] on select "Current employment status Employed Student Retired Other / prefer not to answer" at bounding box center [634, 270] width 218 height 33
select select "other"
click at [525, 254] on select "Current employment status Employed Student Retired Other / prefer not to answer" at bounding box center [634, 270] width 218 height 33
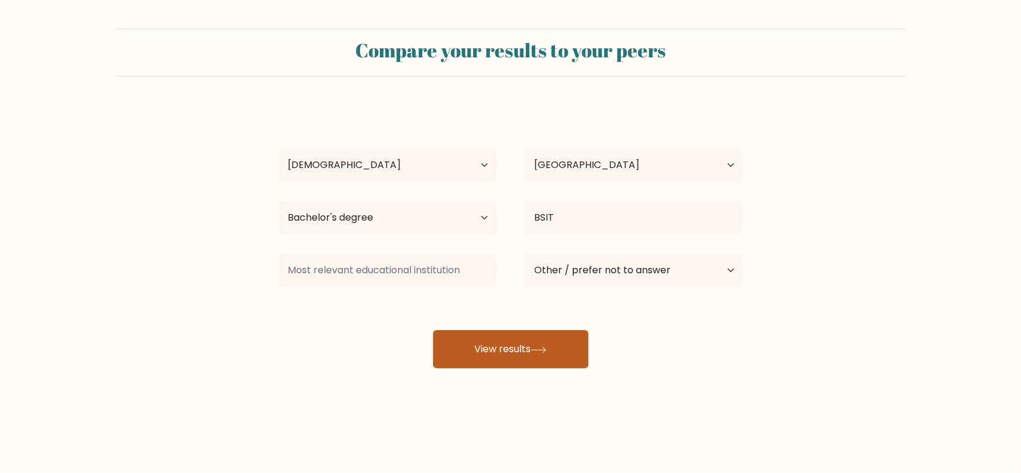
click at [541, 344] on button "View results" at bounding box center [510, 349] width 155 height 38
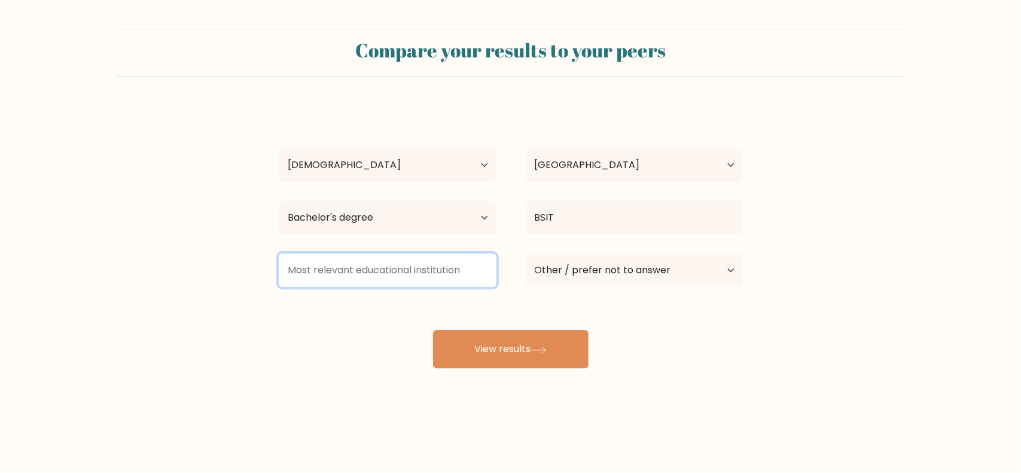
drag, startPoint x: 464, startPoint y: 272, endPoint x: 298, endPoint y: 274, distance: 166.3
click at [298, 274] on input at bounding box center [388, 270] width 218 height 33
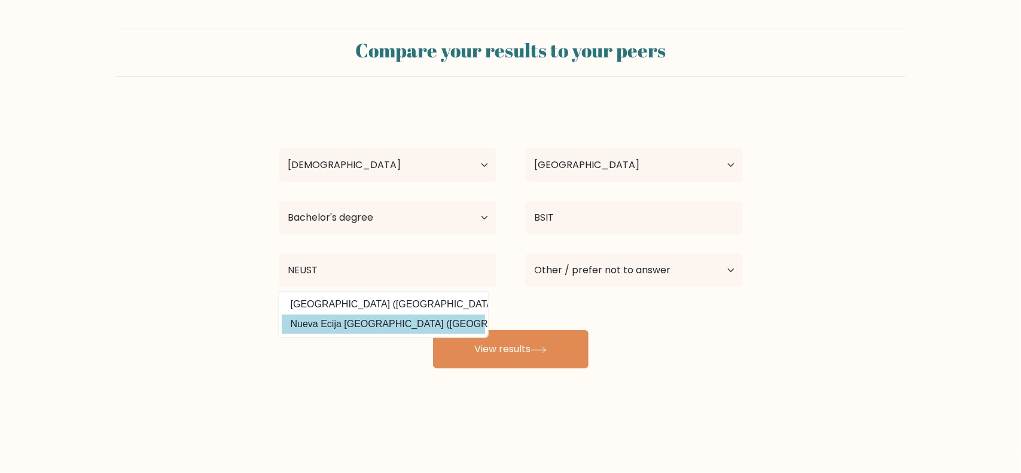
click at [390, 325] on option "Nueva Ecija University of Science and Technology (Philippines)" at bounding box center [383, 324] width 203 height 19
type input "Nueva Ecija [GEOGRAPHIC_DATA]"
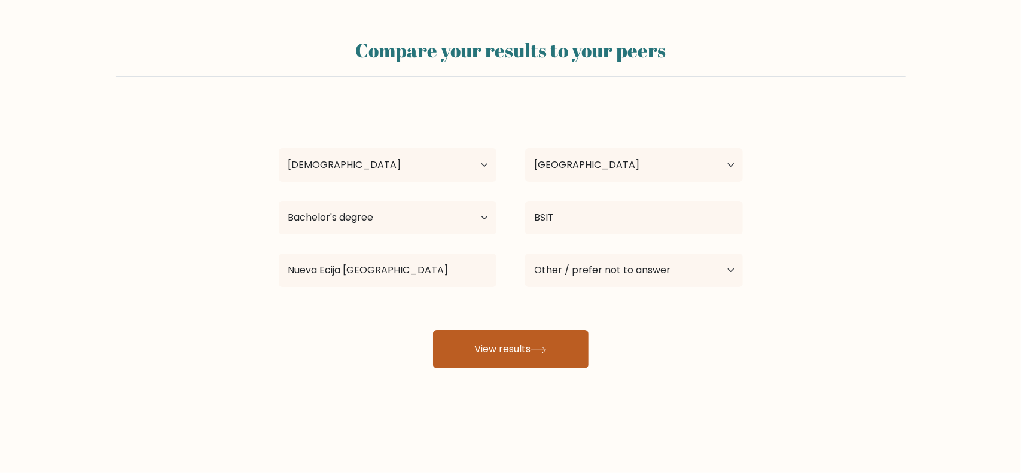
click at [532, 355] on button "View results" at bounding box center [510, 349] width 155 height 38
